Goal: Navigation & Orientation: Find specific page/section

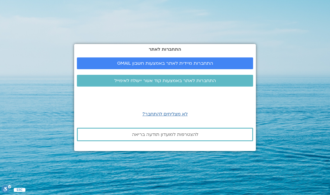
click at [240, 69] on link "התחברות מיידית לאתר באמצעות חשבון GMAIL" at bounding box center [165, 63] width 176 height 12
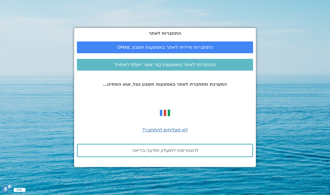
click at [218, 36] on h2 "התחברות לאתר" at bounding box center [165, 33] width 176 height 5
click at [220, 50] on span "התחברות מיידית לאתר באמצעות חשבון GMAIL" at bounding box center [165, 47] width 163 height 5
click at [202, 53] on link "התחברות מיידית לאתר באמצעות חשבון GMAIL" at bounding box center [165, 47] width 176 height 12
click at [211, 51] on div "התחברות לאתר התחברות מיידית לאתר באמצעות חשבון GMAIL התחברות לאתר באמצעות קוד א…" at bounding box center [165, 97] width 182 height 139
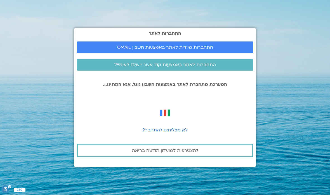
click at [217, 50] on span "התחברות מיידית לאתר באמצעות חשבון GMAIL" at bounding box center [165, 47] width 163 height 5
click at [220, 50] on span "התחברות מיידית לאתר באמצעות חשבון GMAIL" at bounding box center [165, 47] width 163 height 5
click at [173, 133] on span "לא מצליחים להתחבר?" at bounding box center [165, 130] width 45 height 6
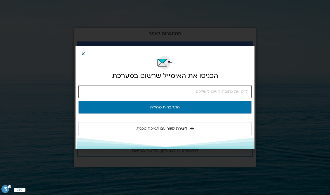
click at [225, 87] on input "email" at bounding box center [165, 91] width 174 height 13
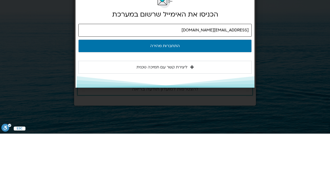
type input "oronmi56@gmail.com"
click at [238, 101] on button "התחברות מהירה" at bounding box center [165, 107] width 174 height 13
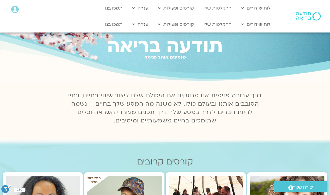
click at [282, 36] on link "לוח שידורים יומי" at bounding box center [270, 36] width 62 height 13
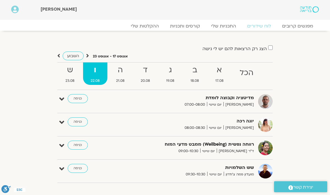
click at [82, 147] on link "כניסה" at bounding box center [78, 145] width 20 height 9
click at [78, 148] on link "כניסה" at bounding box center [78, 145] width 20 height 9
